Goal: Information Seeking & Learning: Learn about a topic

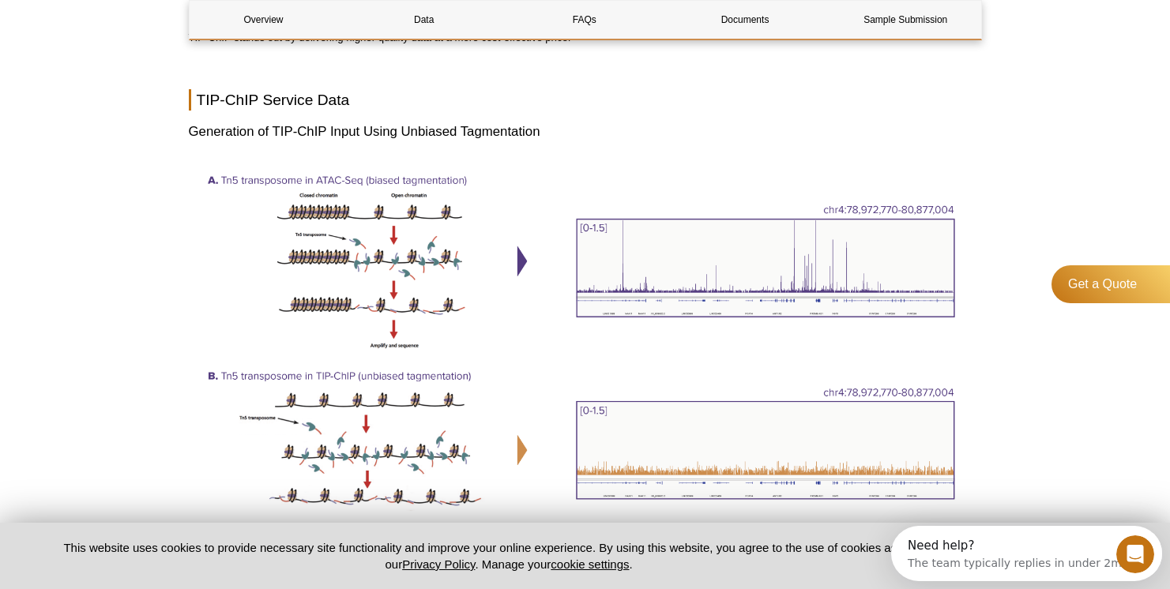
scroll to position [1527, 0]
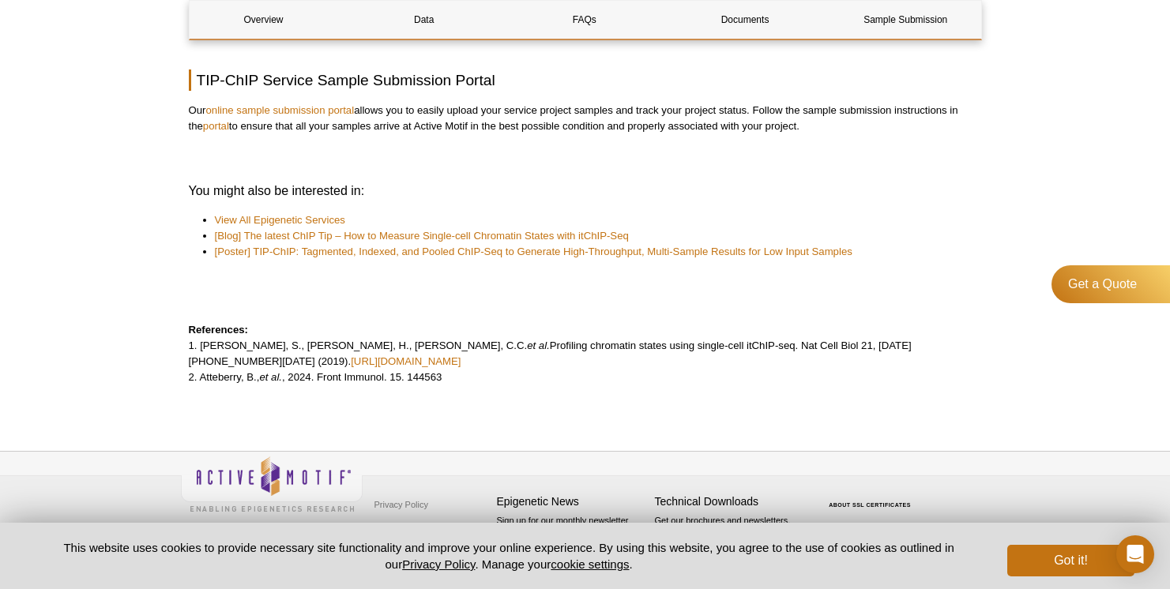
scroll to position [4140, 0]
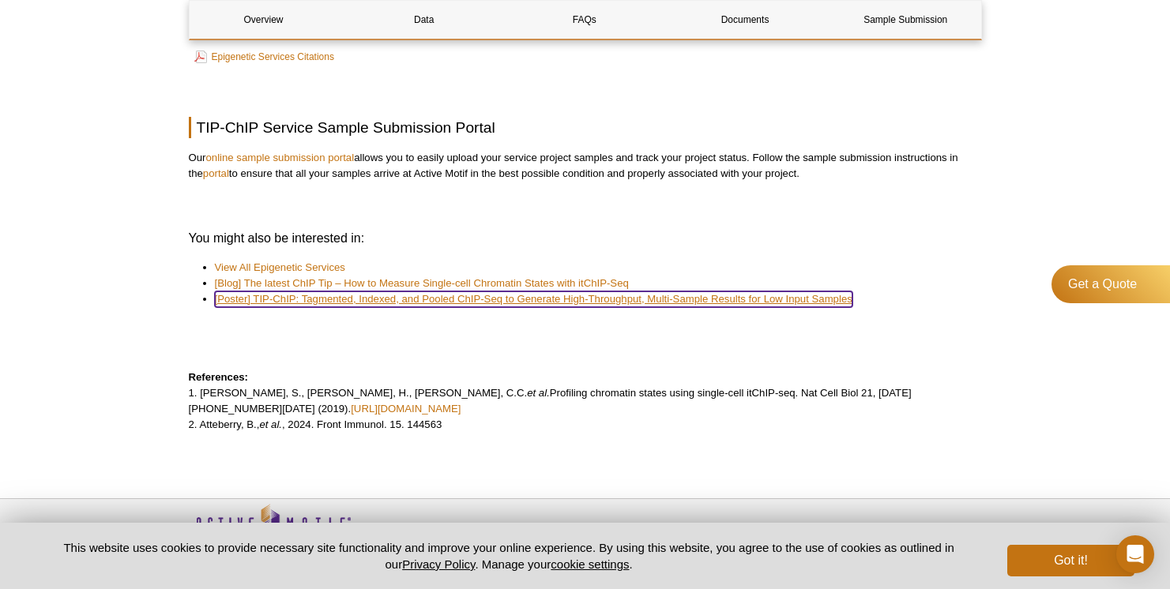
click at [438, 307] on link "[Poster] TIP-ChIP: Tagmented, Indexed, and Pooled ChIP-Seq to Generate High-Thr…" at bounding box center [533, 299] width 637 height 16
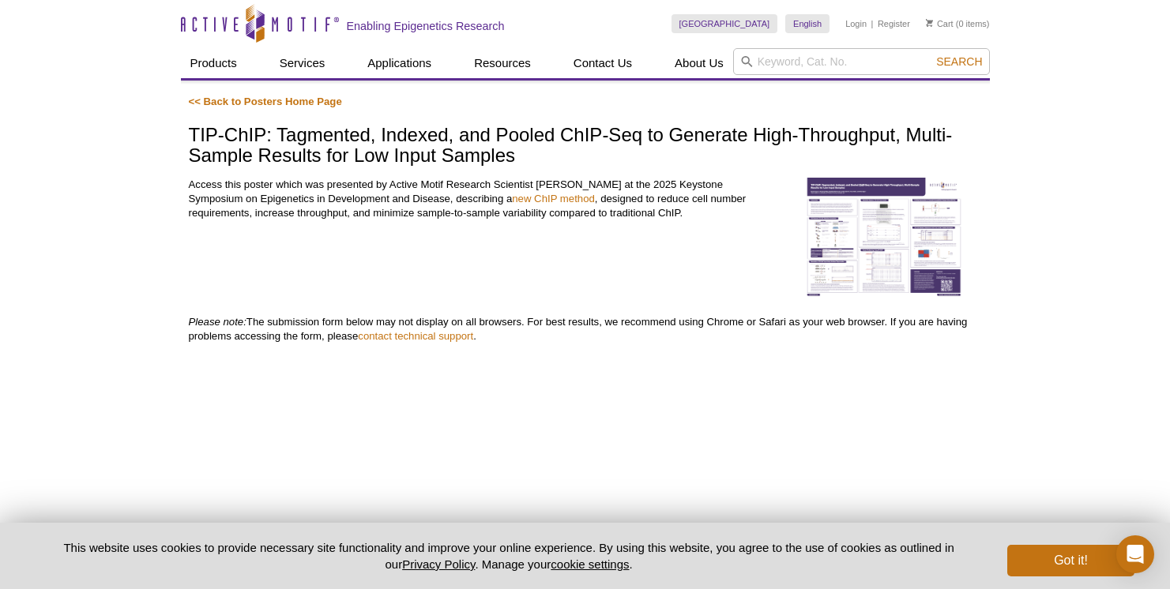
click at [907, 224] on img at bounding box center [884, 239] width 158 height 122
click at [884, 232] on img at bounding box center [884, 239] width 158 height 122
click at [907, 271] on img at bounding box center [884, 239] width 158 height 122
click at [890, 250] on img at bounding box center [884, 239] width 158 height 122
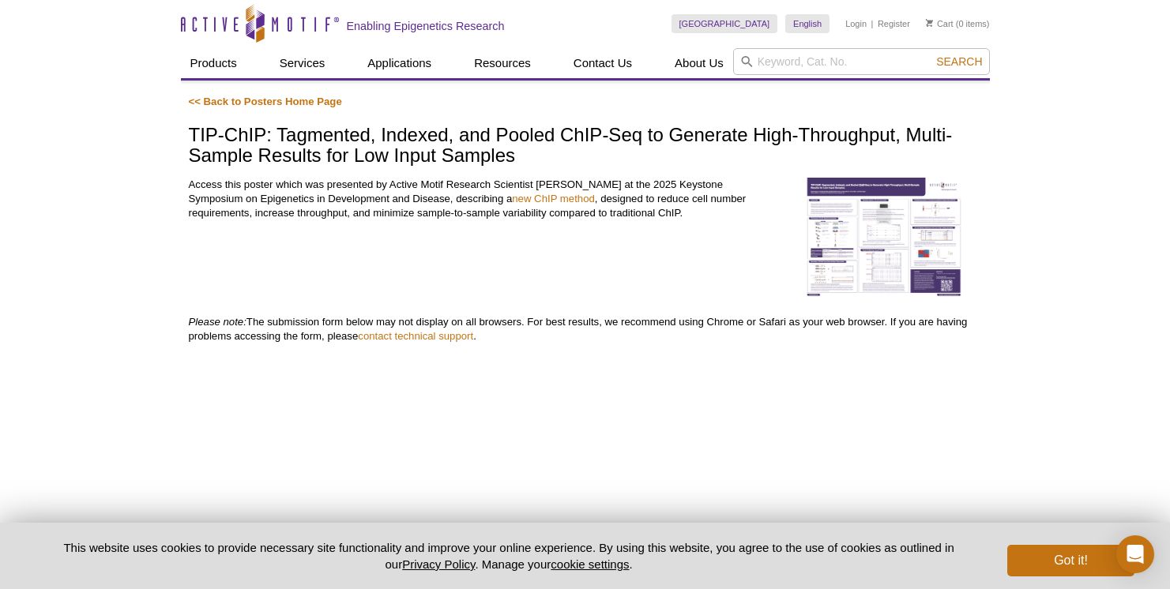
click at [890, 250] on img at bounding box center [884, 239] width 158 height 122
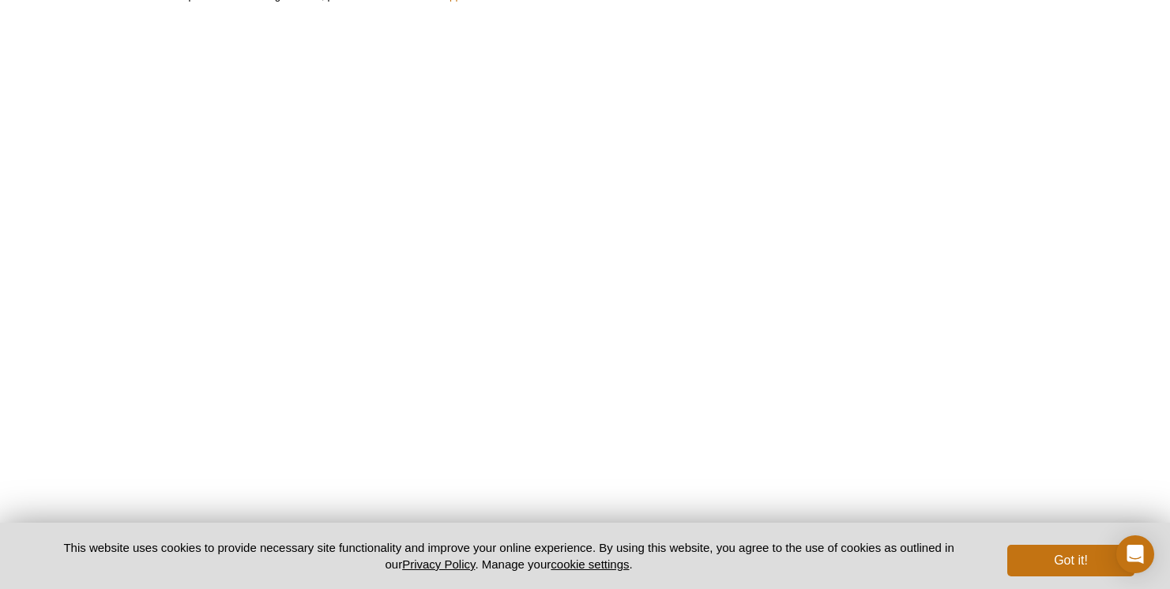
scroll to position [371, 0]
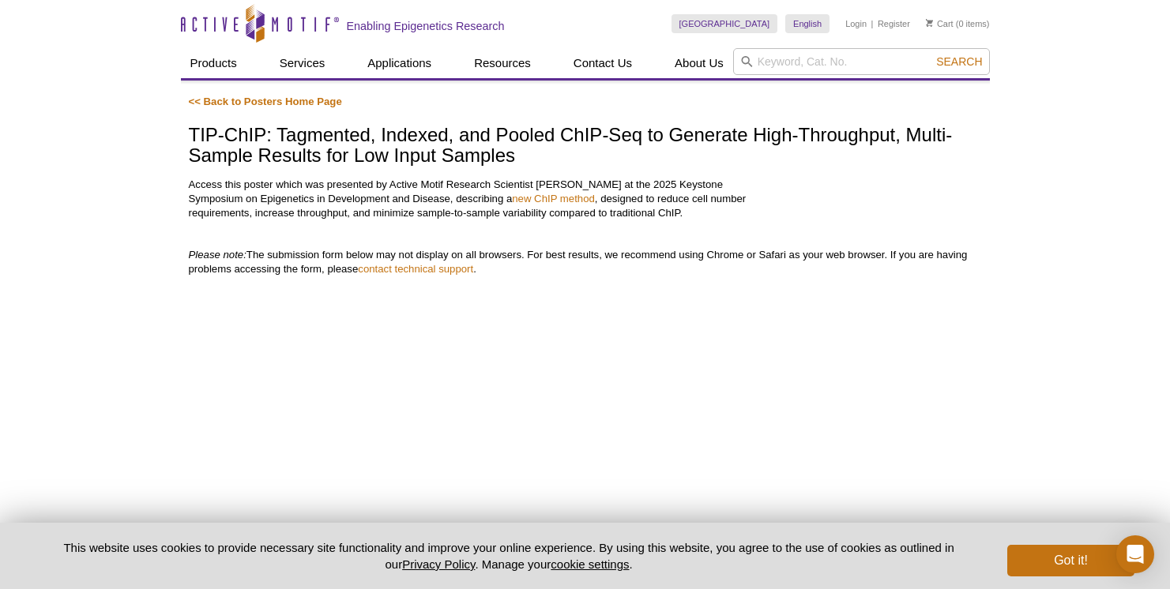
scroll to position [304, 0]
